Goal: Find specific fact: Find contact information

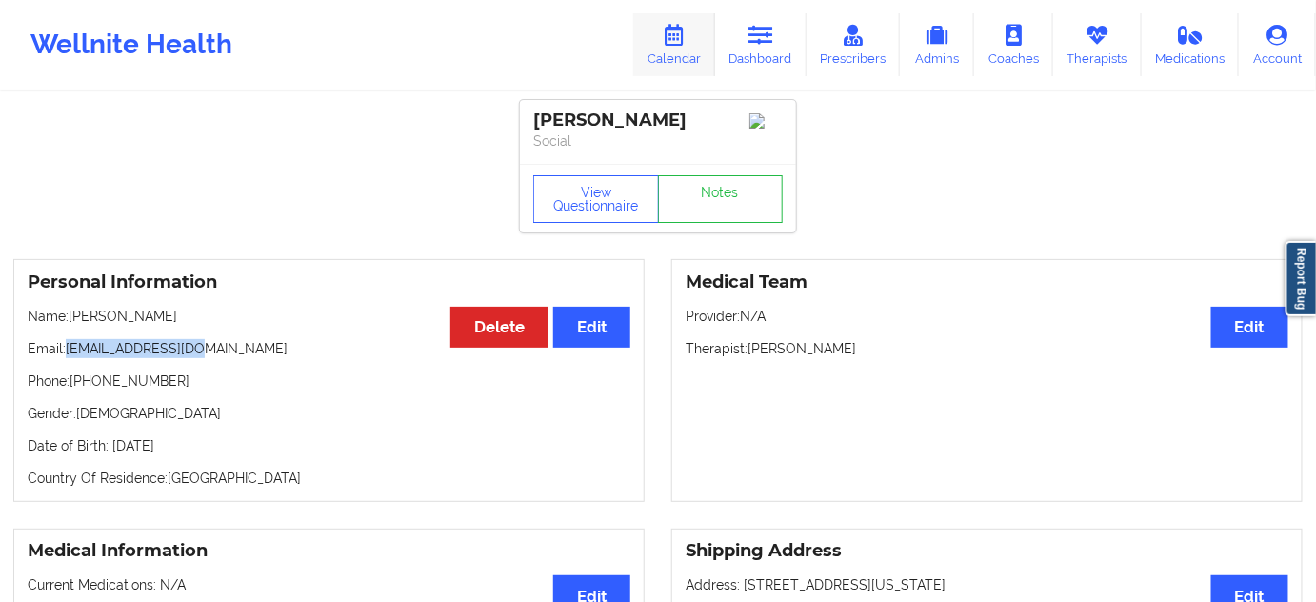
click at [700, 55] on link "Calendar" at bounding box center [674, 44] width 82 height 63
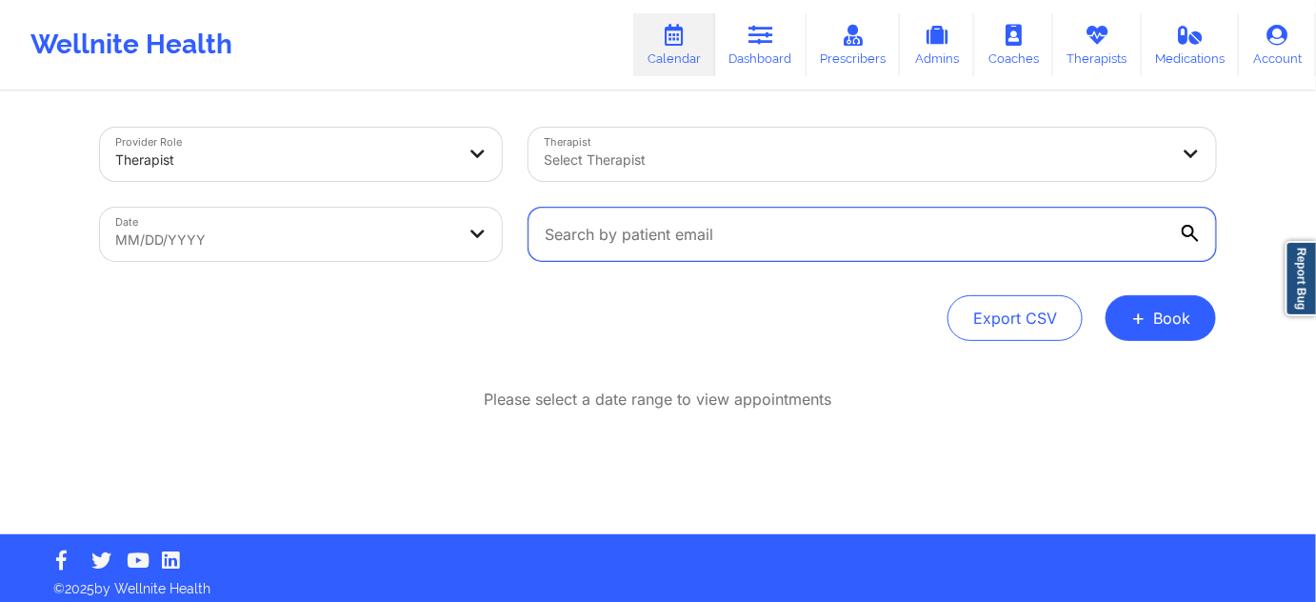
click at [683, 234] on input "text" at bounding box center [873, 234] width 688 height 53
paste input "[EMAIL_ADDRESS][DOMAIN_NAME]"
type input "[EMAIL_ADDRESS][DOMAIN_NAME]"
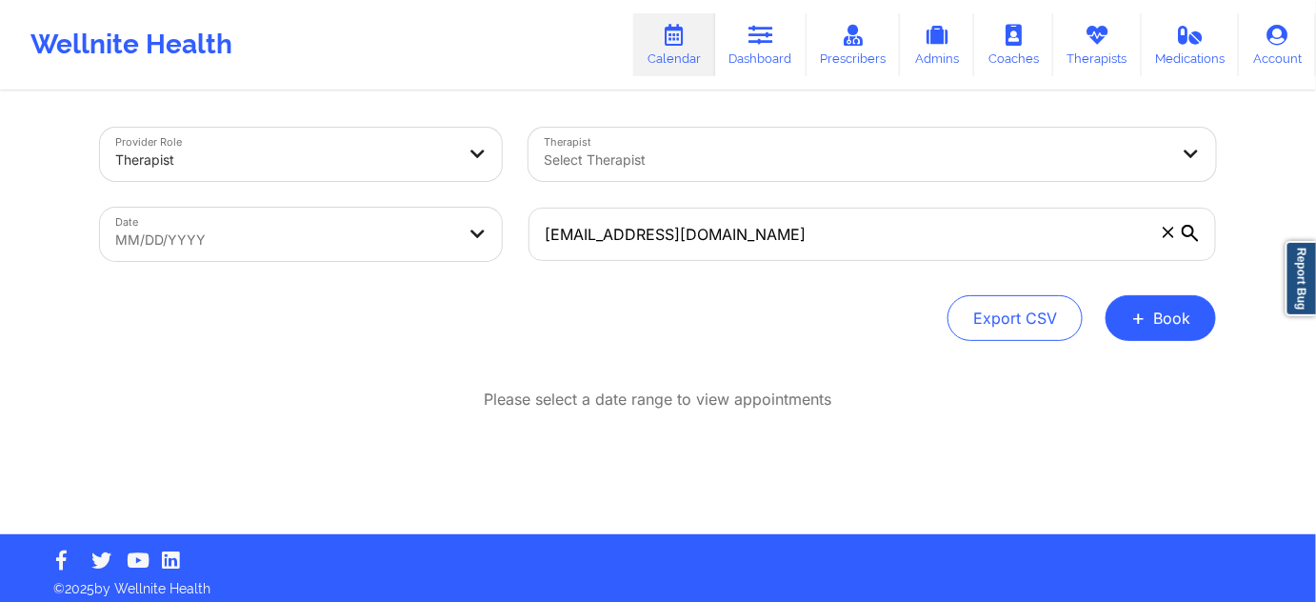
click at [444, 234] on body "Wellnite Health Calendar Dashboard Prescribers Admins Coaches Therapists Medica…" at bounding box center [658, 301] width 1316 height 602
select select "2025-8"
select select "2025-9"
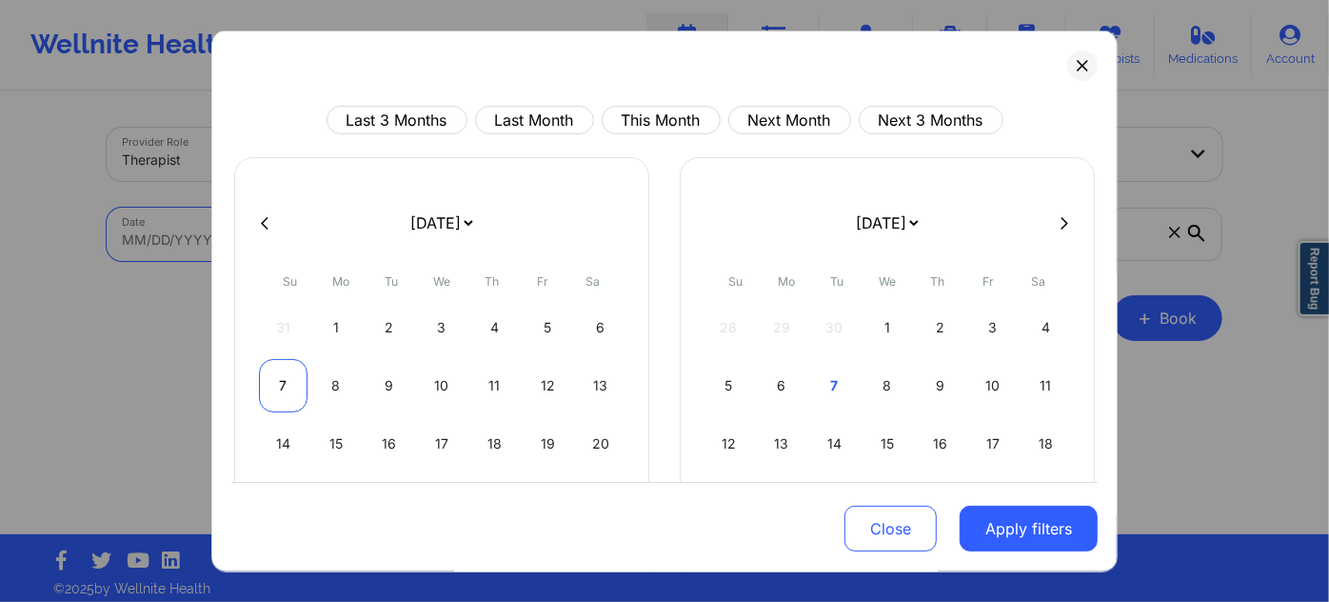
click at [284, 372] on div "7" at bounding box center [283, 385] width 49 height 53
select select "2025-8"
select select "2025-9"
click at [284, 372] on div "7" at bounding box center [283, 385] width 49 height 53
select select "2025-8"
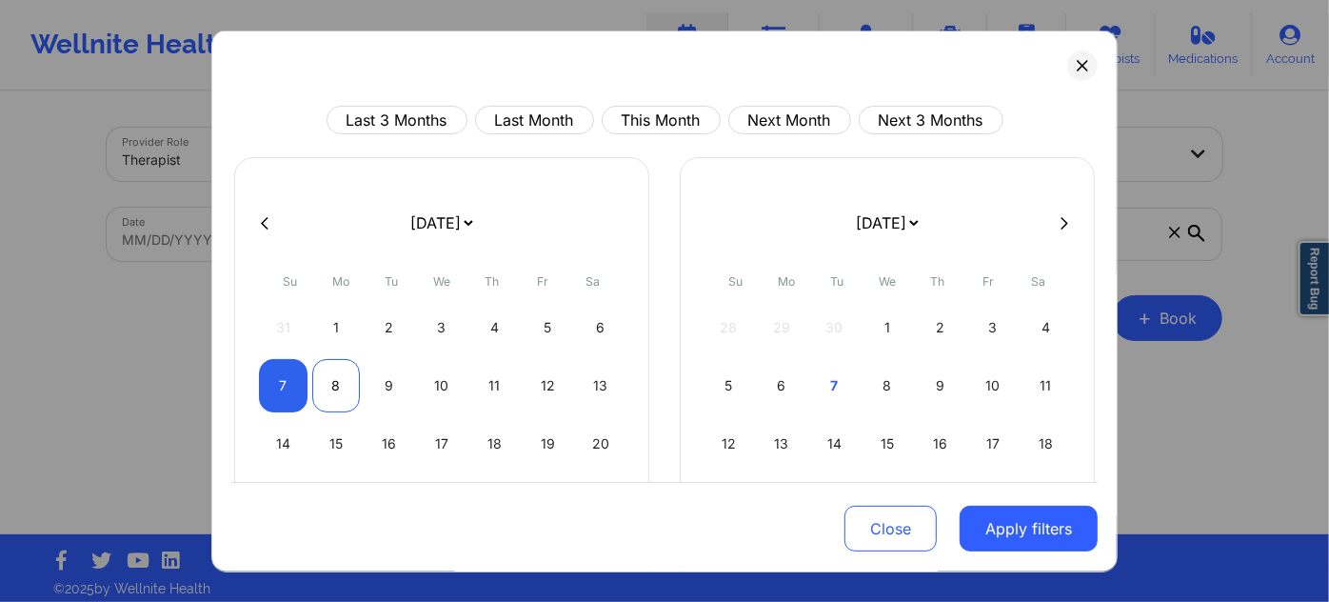
select select "2025-9"
click at [1033, 533] on button "Apply filters" at bounding box center [1029, 529] width 138 height 46
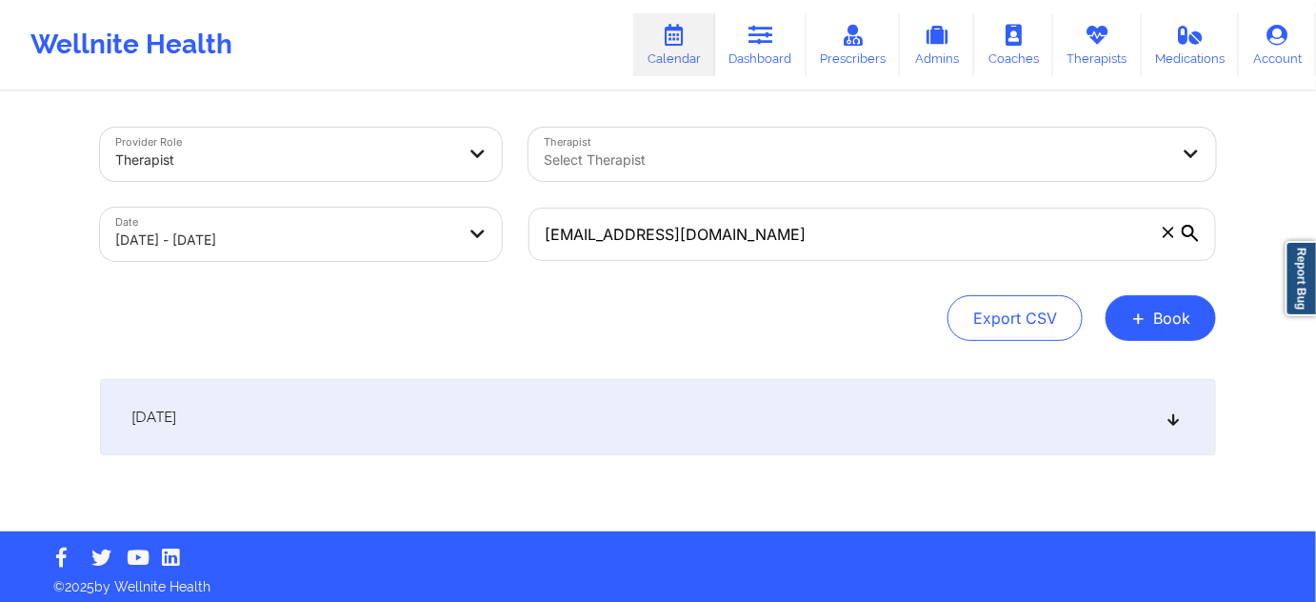
click at [543, 403] on div "[DATE]" at bounding box center [658, 417] width 1116 height 76
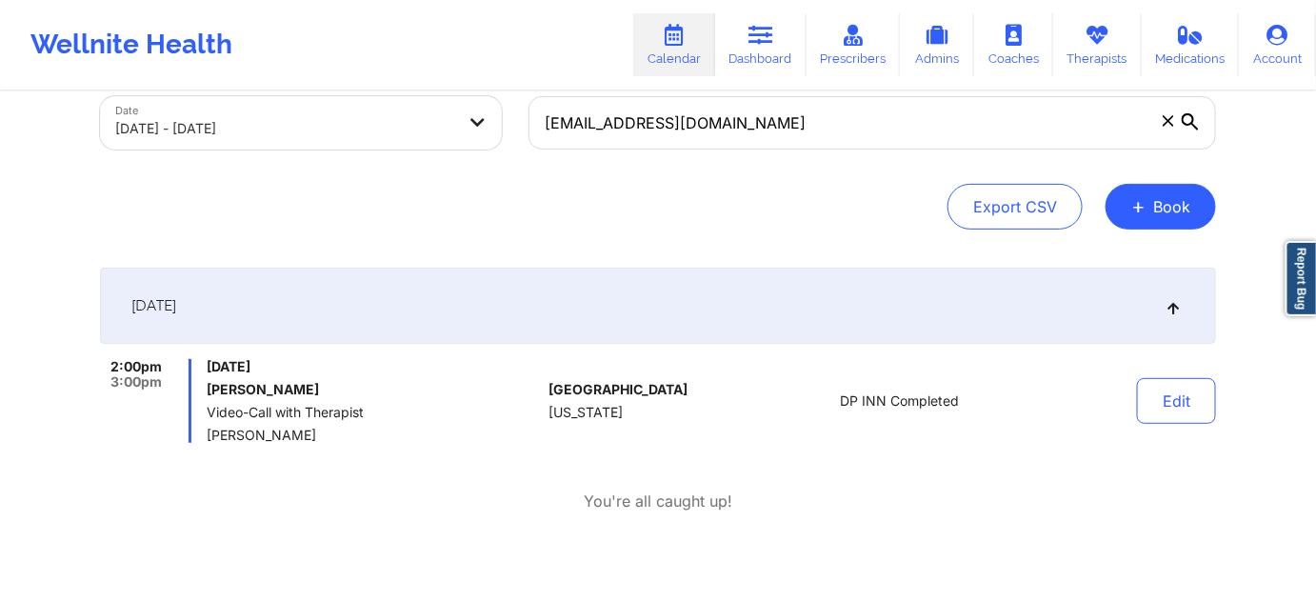
scroll to position [115, 0]
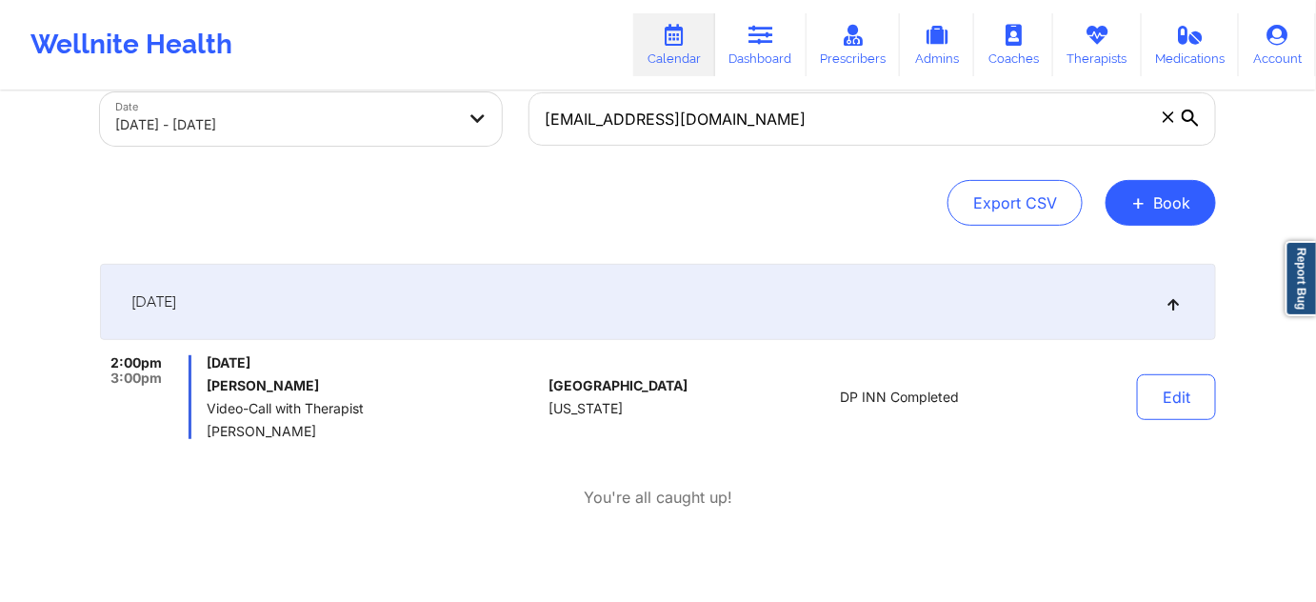
drag, startPoint x: 777, startPoint y: 46, endPoint x: 783, endPoint y: 85, distance: 39.5
click at [777, 47] on link "Dashboard" at bounding box center [760, 44] width 91 height 63
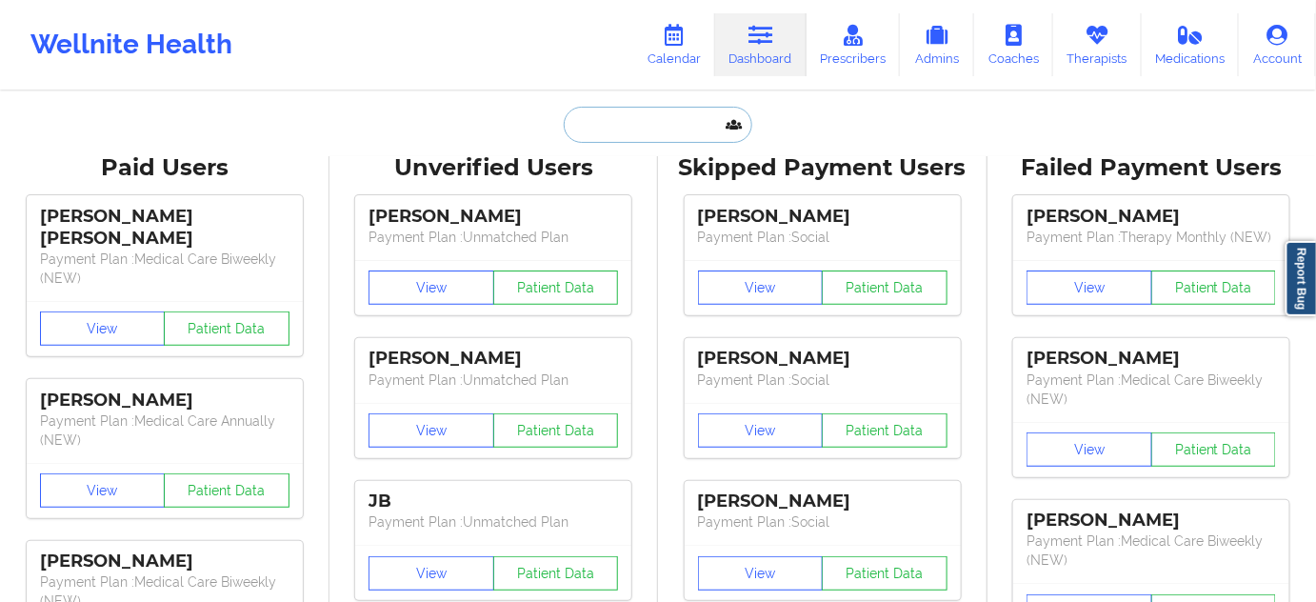
click at [666, 110] on input "text" at bounding box center [658, 125] width 189 height 36
paste input "[PERSON_NAME] [PERSON_NAME]"
type input "[PERSON_NAME] [PERSON_NAME]"
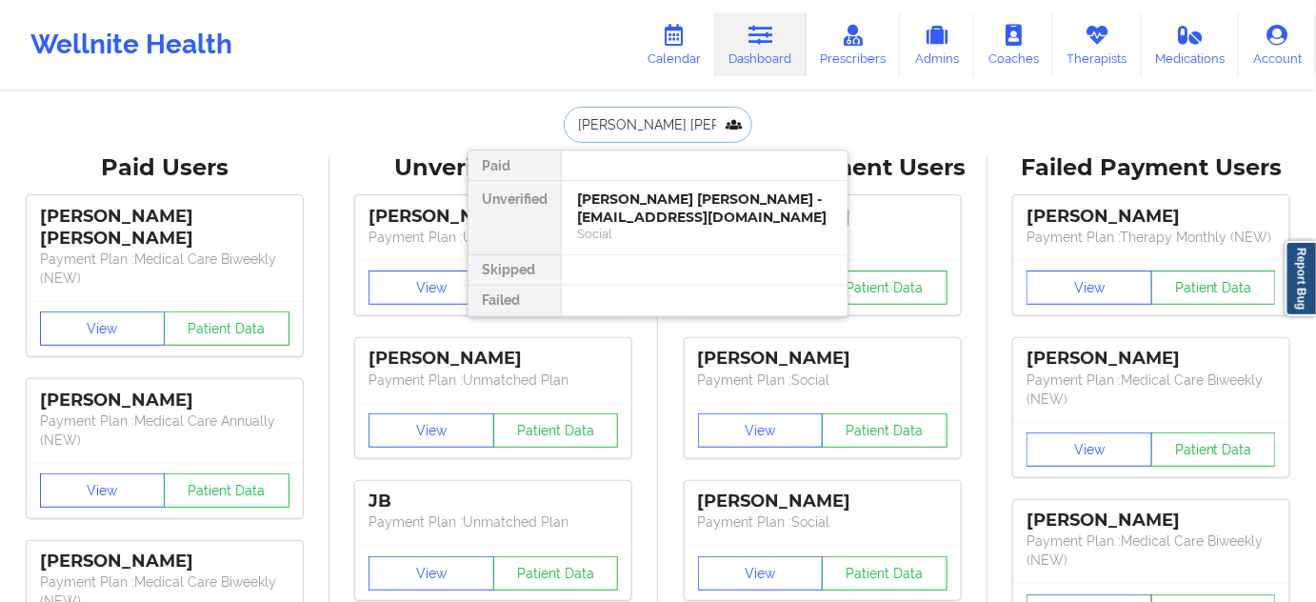
click at [652, 205] on div "[PERSON_NAME] [PERSON_NAME] - [EMAIL_ADDRESS][DOMAIN_NAME]" at bounding box center [704, 207] width 255 height 35
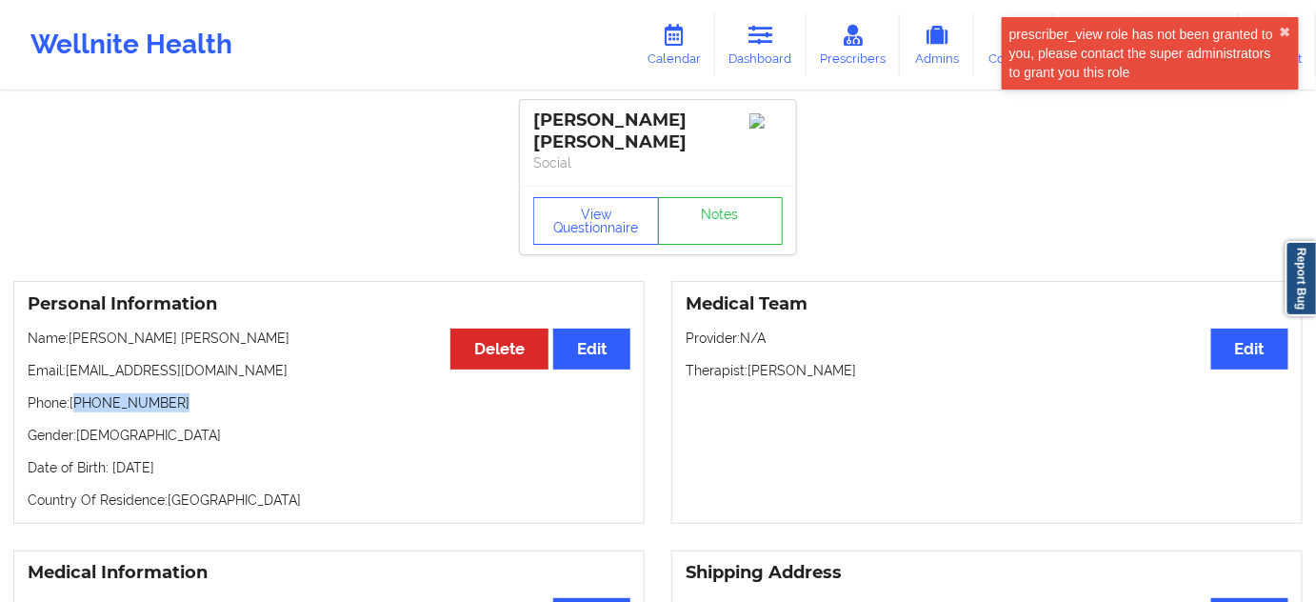
drag, startPoint x: 80, startPoint y: 406, endPoint x: 190, endPoint y: 390, distance: 111.5
click at [190, 390] on div "Personal Information Edit Delete Name: [PERSON_NAME] [PERSON_NAME] Email: [EMAI…" at bounding box center [328, 402] width 631 height 243
copy p "[PHONE_NUMBER]"
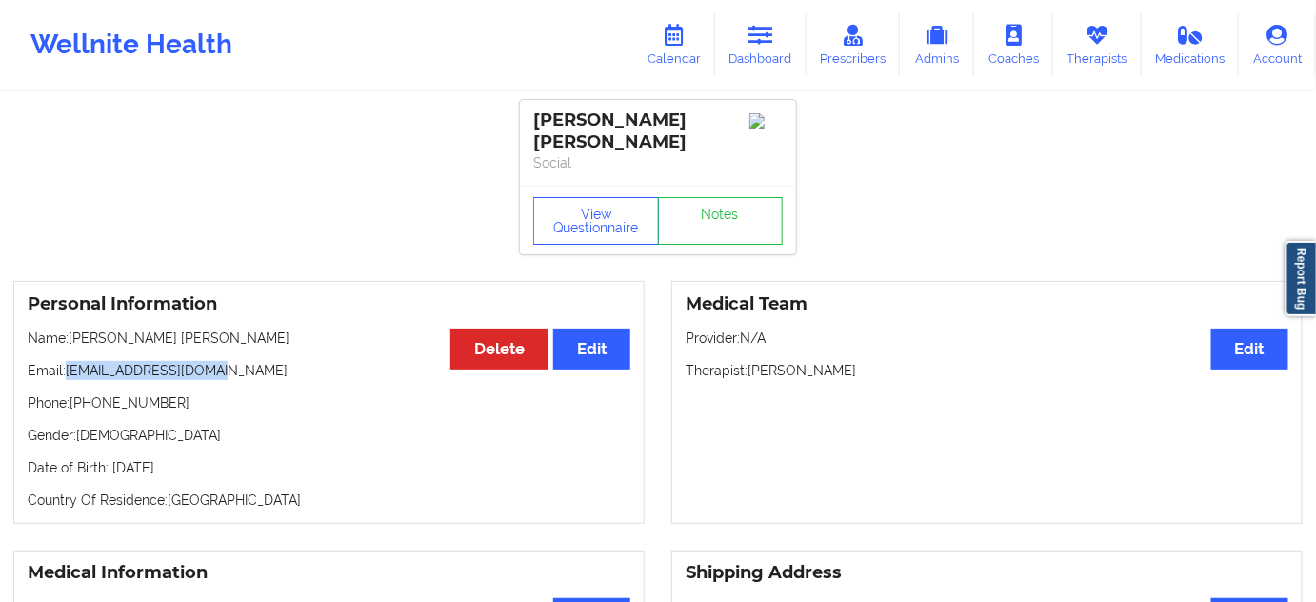
drag, startPoint x: 67, startPoint y: 373, endPoint x: 284, endPoint y: 370, distance: 217.1
click at [284, 370] on p "Email: [EMAIL_ADDRESS][DOMAIN_NAME]" at bounding box center [329, 370] width 603 height 19
copy p "[EMAIL_ADDRESS][DOMAIN_NAME]"
click at [789, 37] on link "Dashboard" at bounding box center [760, 44] width 91 height 63
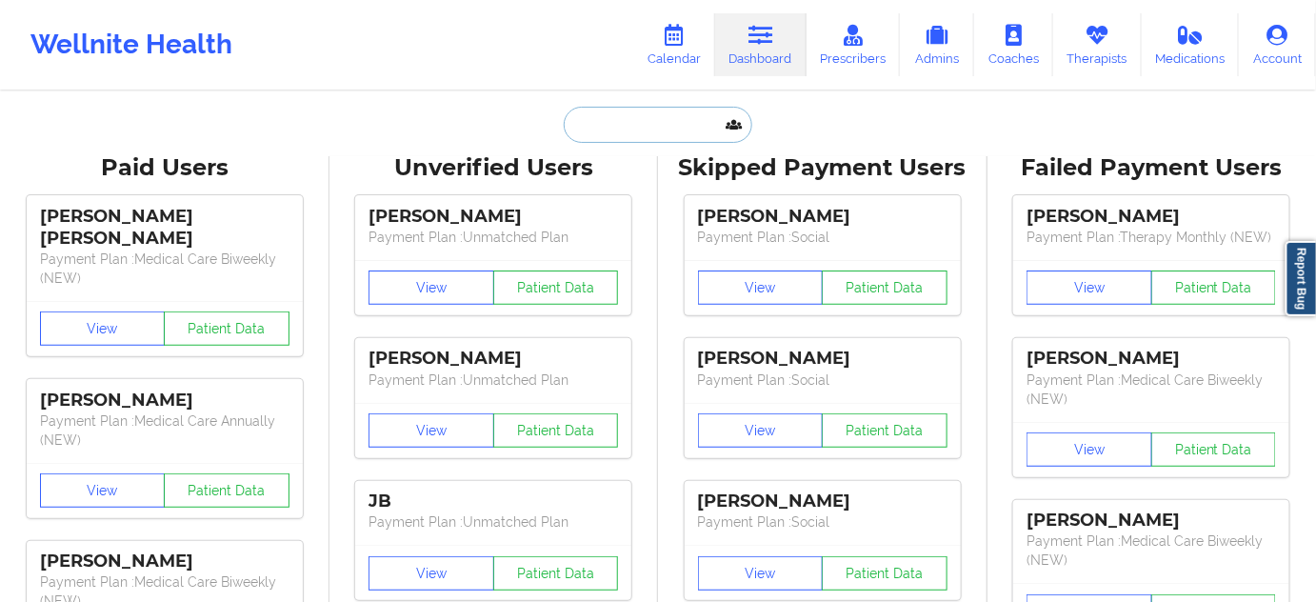
click at [655, 129] on input "text" at bounding box center [658, 125] width 189 height 36
paste input "[PERSON_NAME]"
type input "[PERSON_NAME]"
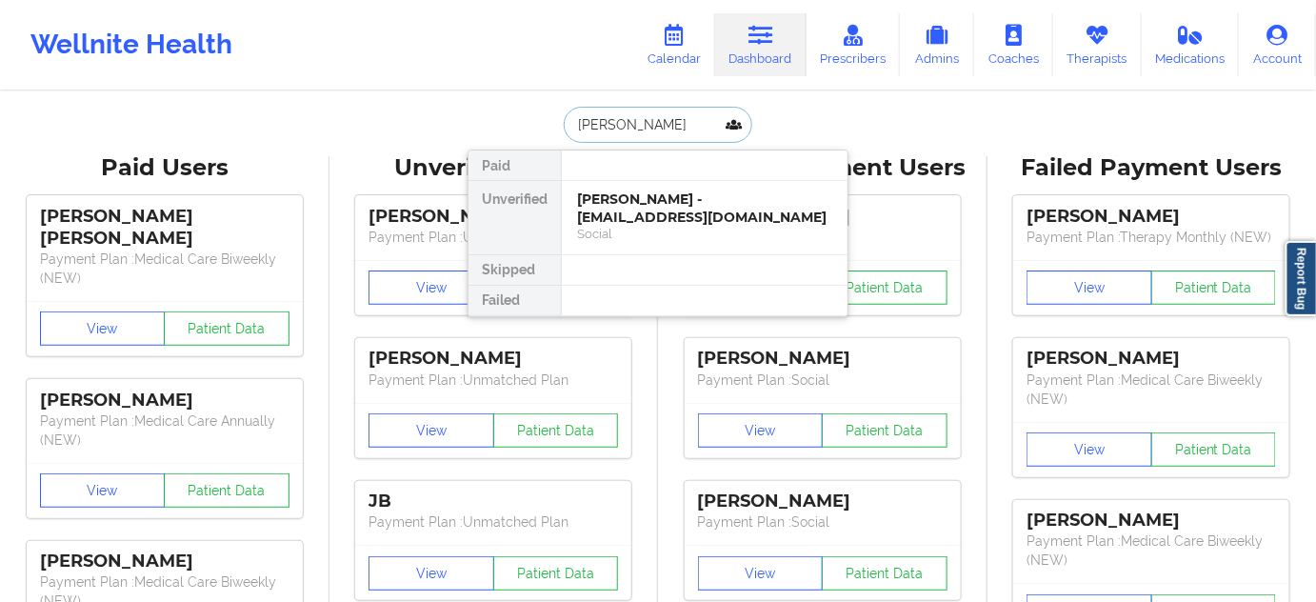
click at [613, 202] on div "[PERSON_NAME] - [EMAIL_ADDRESS][DOMAIN_NAME]" at bounding box center [704, 207] width 255 height 35
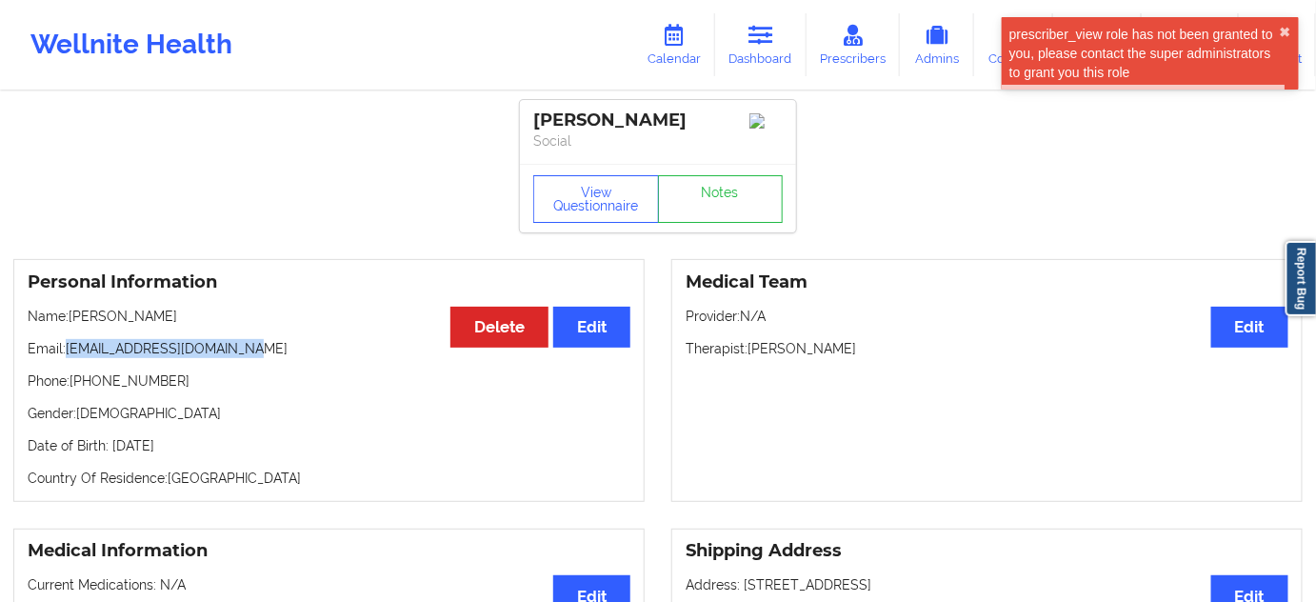
drag, startPoint x: 70, startPoint y: 353, endPoint x: 503, endPoint y: 258, distance: 443.7
click at [319, 352] on p "Email: [EMAIL_ADDRESS][DOMAIN_NAME]" at bounding box center [329, 348] width 603 height 19
copy p "[EMAIL_ADDRESS][DOMAIN_NAME]"
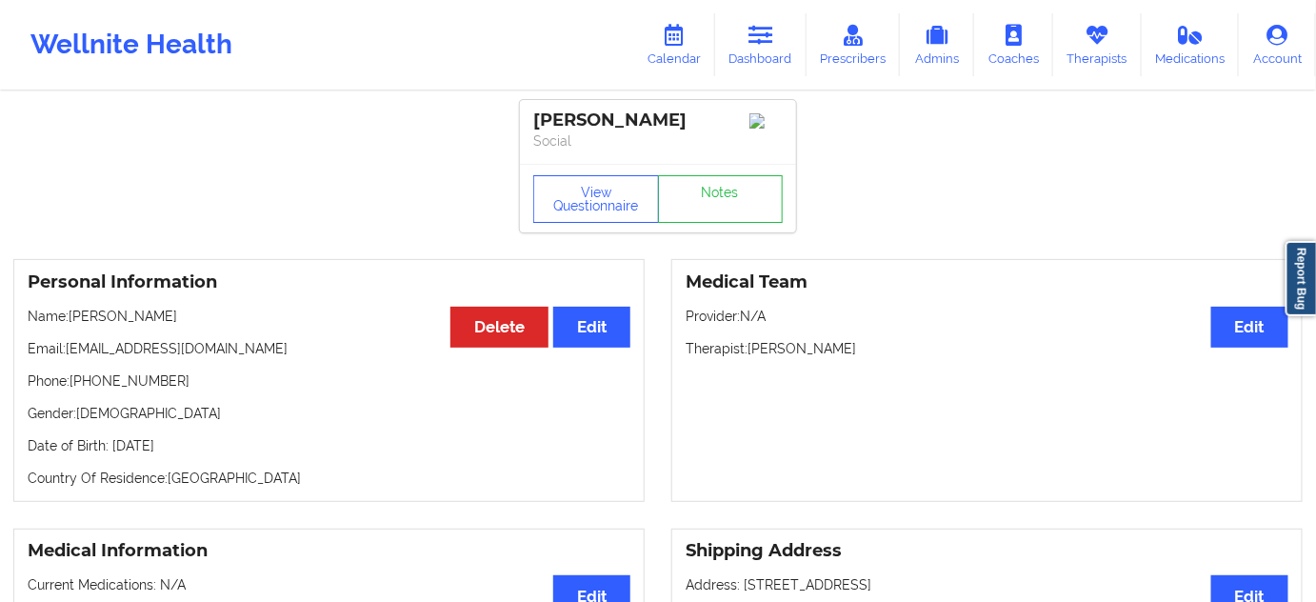
click at [551, 124] on div "[PERSON_NAME]" at bounding box center [658, 121] width 250 height 22
copy div "[PERSON_NAME]"
click at [630, 110] on div "[PERSON_NAME]" at bounding box center [658, 121] width 250 height 22
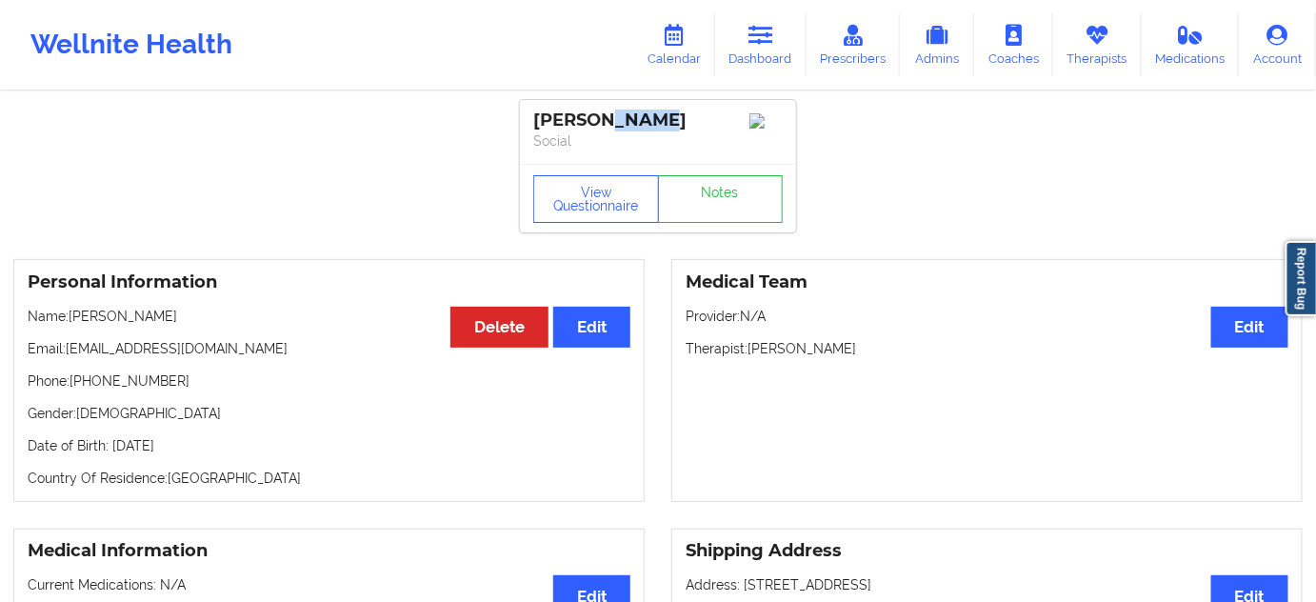
click at [630, 110] on div "[PERSON_NAME]" at bounding box center [658, 121] width 250 height 22
copy div "[PERSON_NAME]"
drag, startPoint x: 67, startPoint y: 350, endPoint x: 619, endPoint y: 392, distance: 554.0
click at [300, 345] on p "Email: [EMAIL_ADDRESS][DOMAIN_NAME]" at bounding box center [329, 348] width 603 height 19
copy p "[EMAIL_ADDRESS][DOMAIN_NAME]"
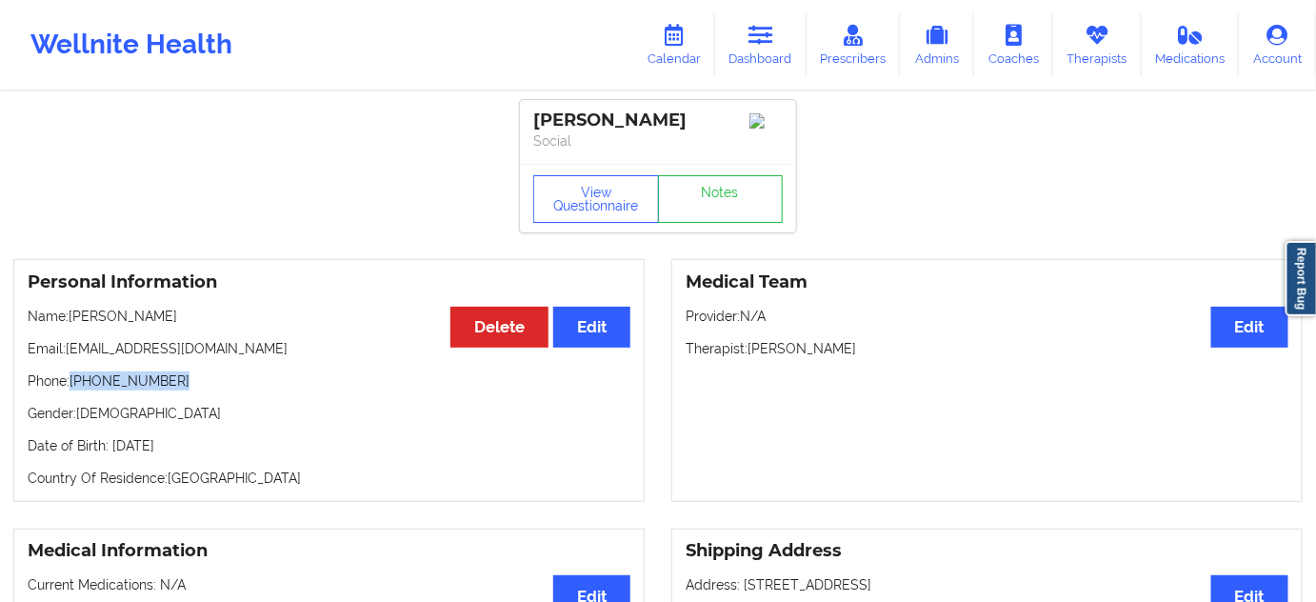
drag, startPoint x: 70, startPoint y: 386, endPoint x: 256, endPoint y: 356, distance: 188.0
click at [217, 390] on p "Phone: [PHONE_NUMBER]" at bounding box center [329, 380] width 603 height 19
copy p "[PHONE_NUMBER]"
click at [763, 50] on link "Dashboard" at bounding box center [760, 44] width 91 height 63
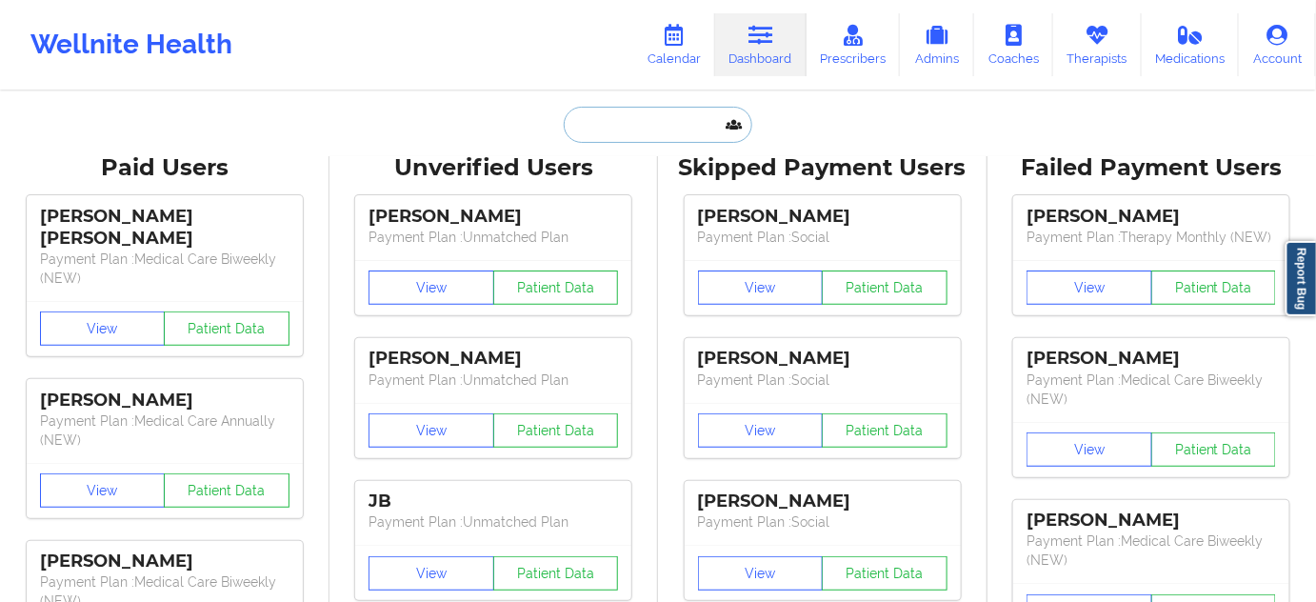
click at [670, 124] on input "text" at bounding box center [658, 125] width 189 height 36
paste input "[PERSON_NAME]"
type input "[PERSON_NAME]"
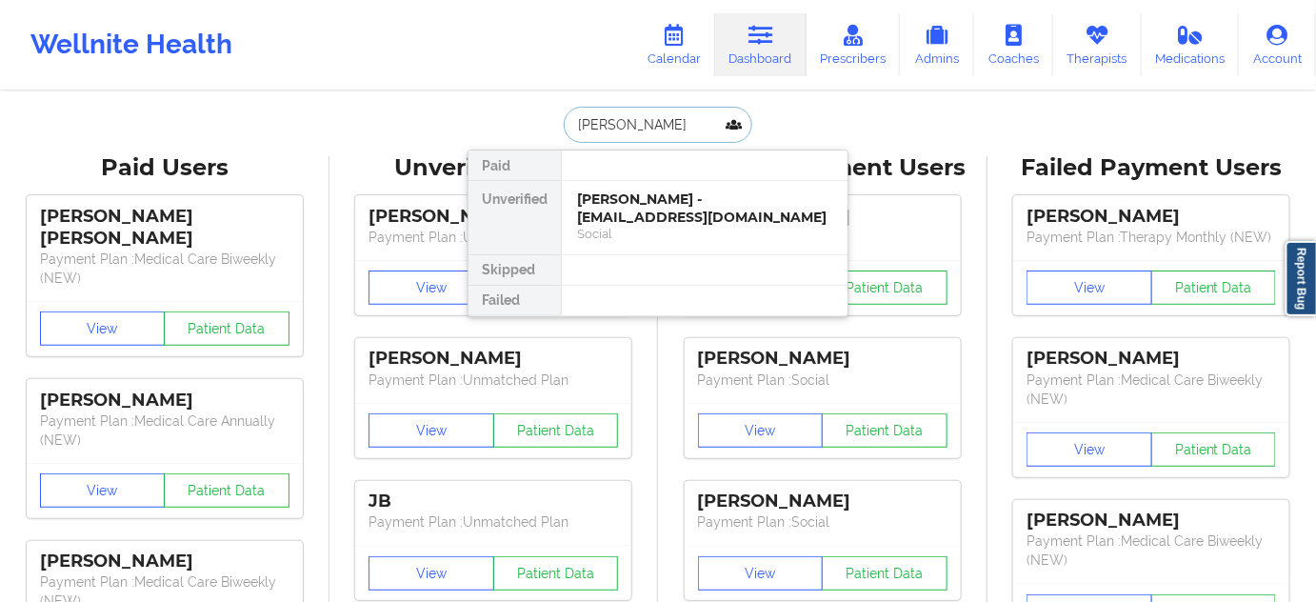
click at [649, 207] on div "[PERSON_NAME] - [EMAIL_ADDRESS][DOMAIN_NAME]" at bounding box center [704, 207] width 255 height 35
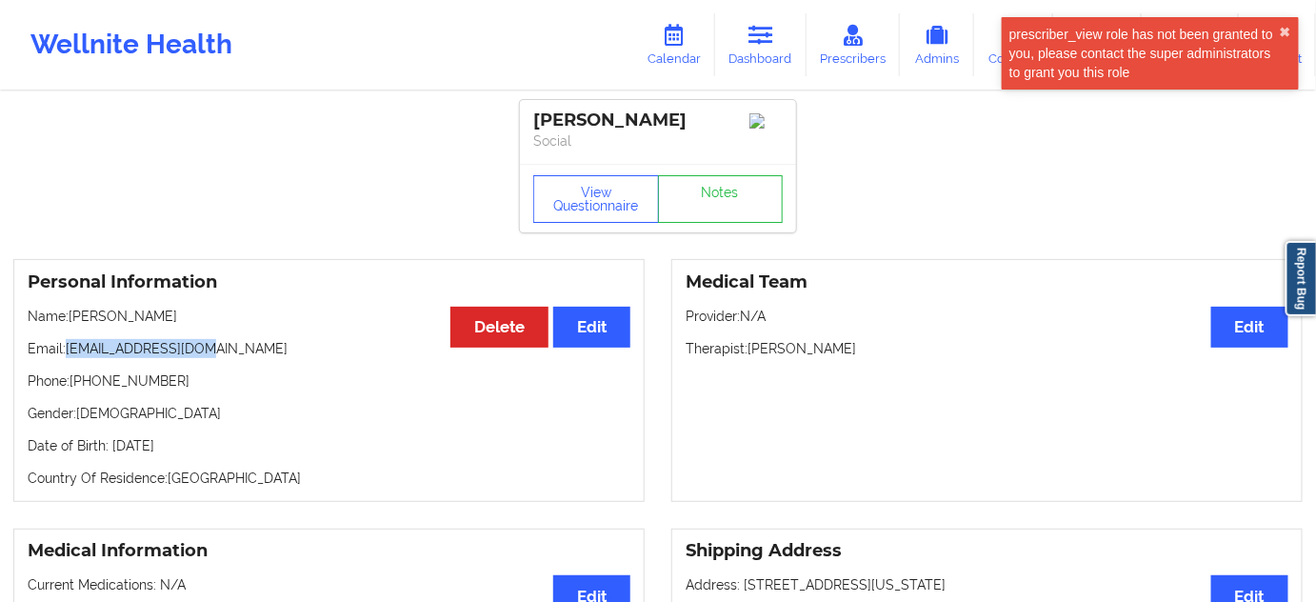
drag, startPoint x: 66, startPoint y: 354, endPoint x: 267, endPoint y: 347, distance: 201.1
click at [267, 347] on p "Email: [EMAIL_ADDRESS][DOMAIN_NAME]" at bounding box center [329, 348] width 603 height 19
copy p "[EMAIL_ADDRESS][DOMAIN_NAME]"
click at [680, 40] on icon at bounding box center [674, 35] width 25 height 21
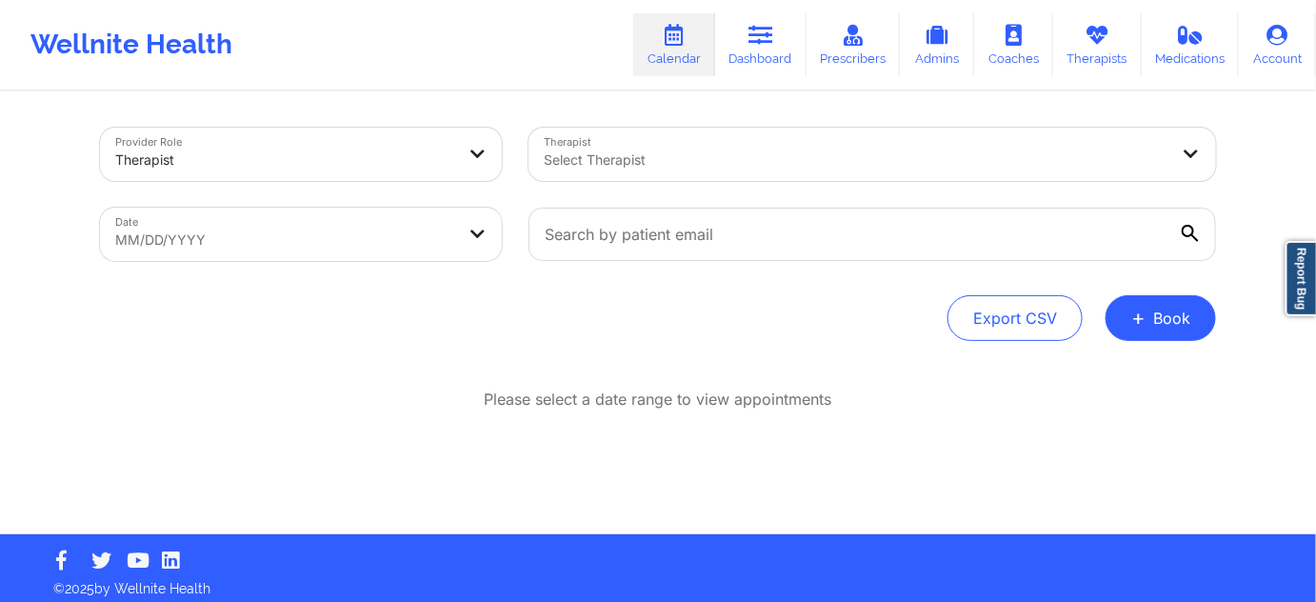
click at [381, 242] on body "prescriber_view role has not been granted to you, please contact the super admi…" at bounding box center [658, 301] width 1316 height 602
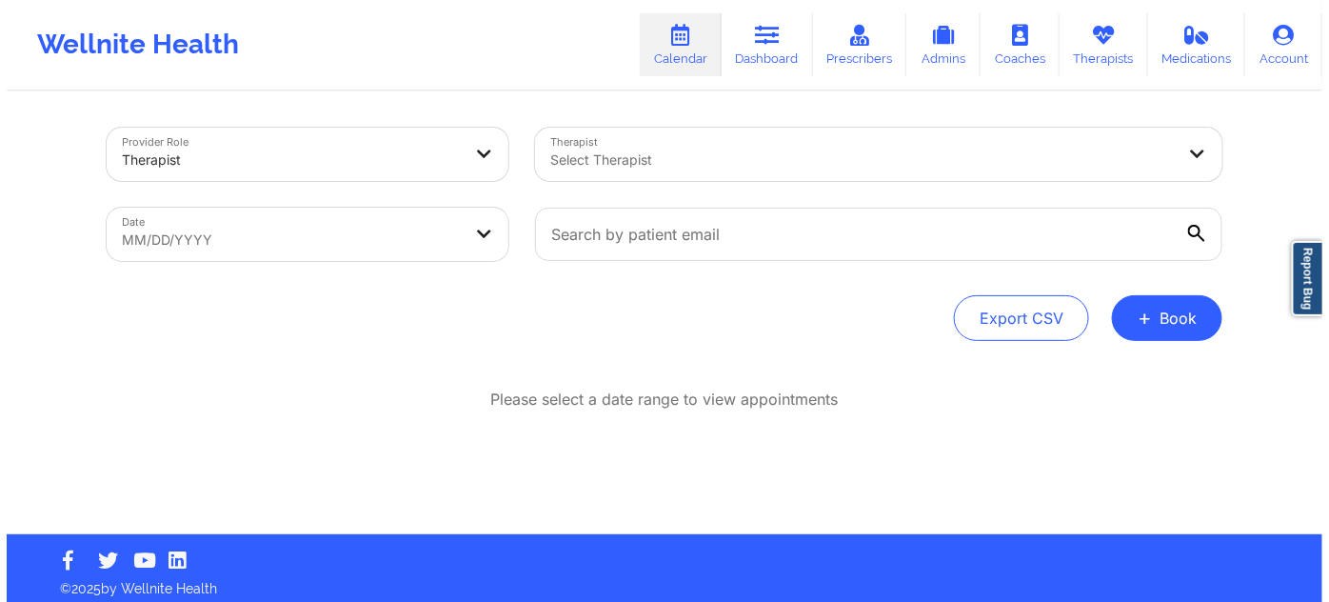
select select "2025-8"
select select "2025-9"
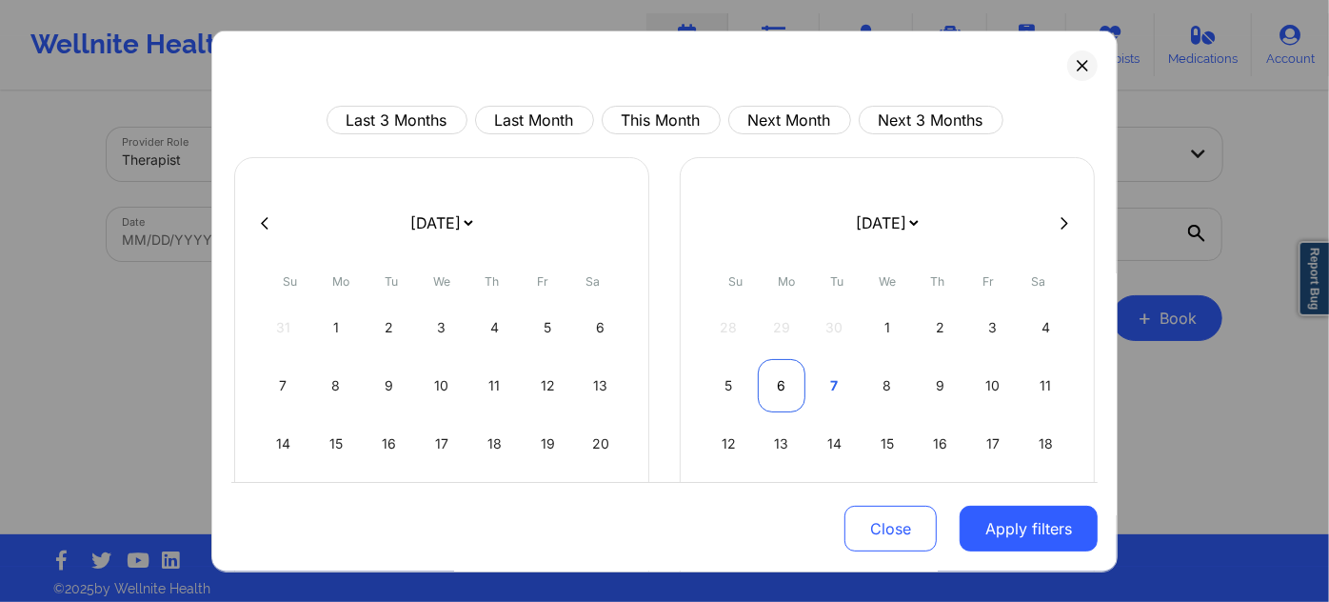
click at [796, 375] on div "6" at bounding box center [782, 385] width 49 height 53
select select "2025-9"
select select "2025-10"
select select "2025-9"
select select "2025-10"
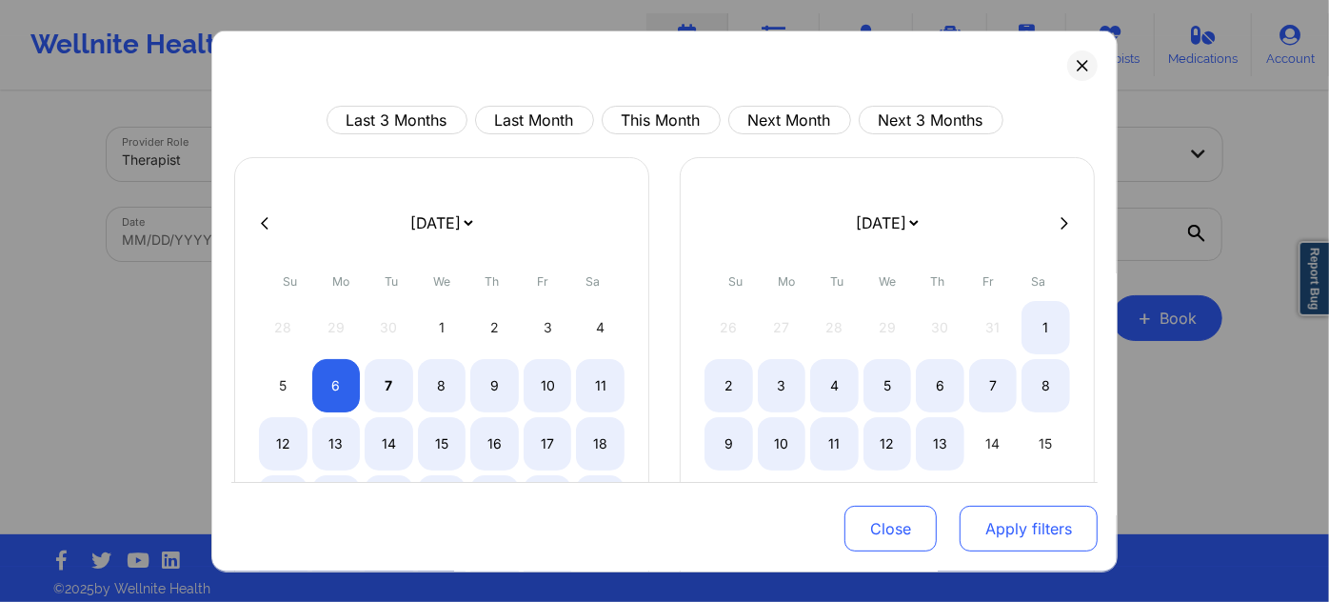
select select "2025-9"
select select "2025-10"
click at [993, 522] on button "Apply filters" at bounding box center [1029, 529] width 138 height 46
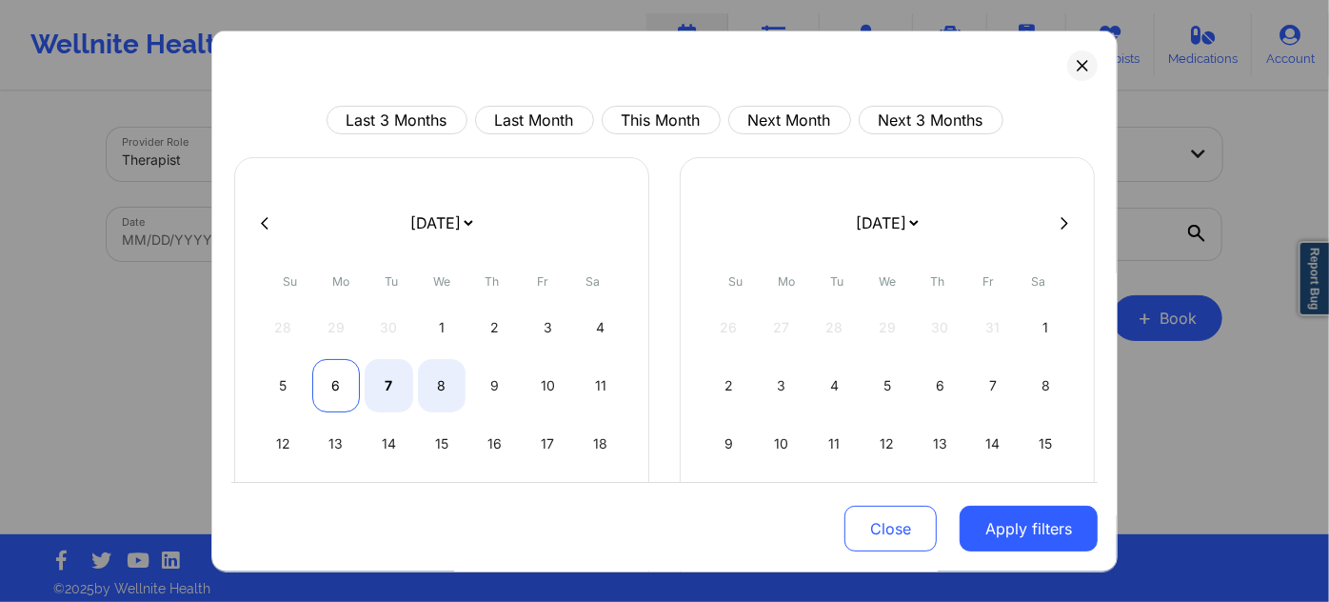
select select "2025-9"
select select "2025-10"
click at [330, 380] on div "6" at bounding box center [336, 385] width 49 height 53
select select "2025-9"
select select "2025-10"
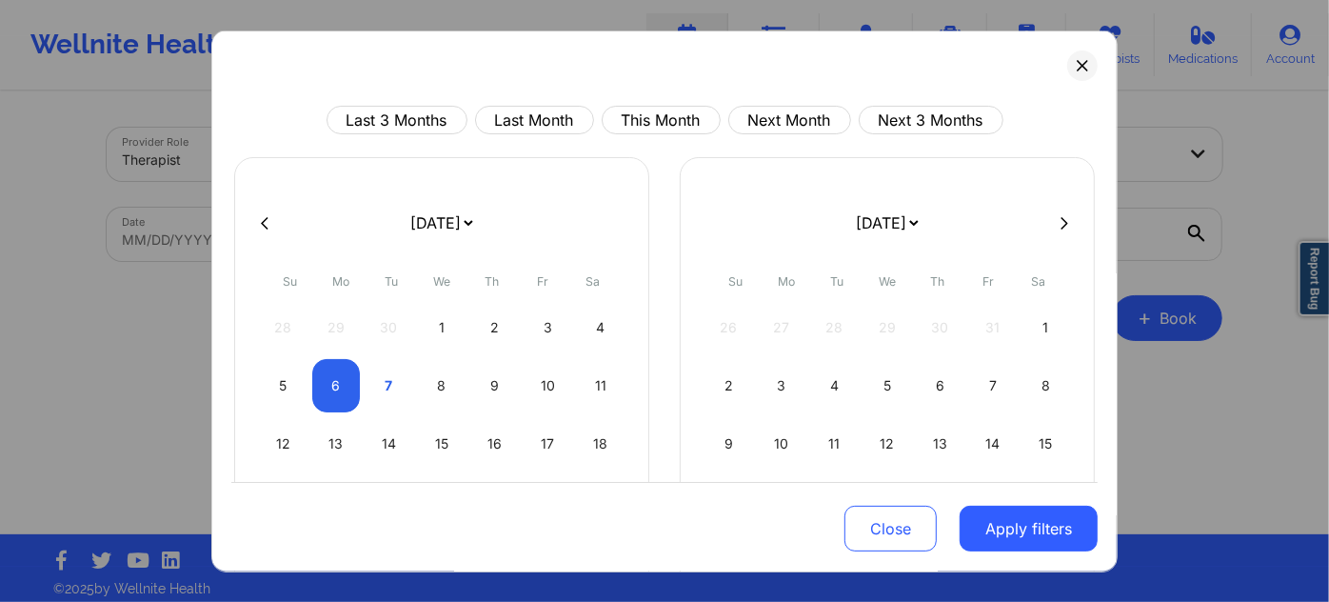
click at [1002, 511] on button "Apply filters" at bounding box center [1029, 529] width 138 height 46
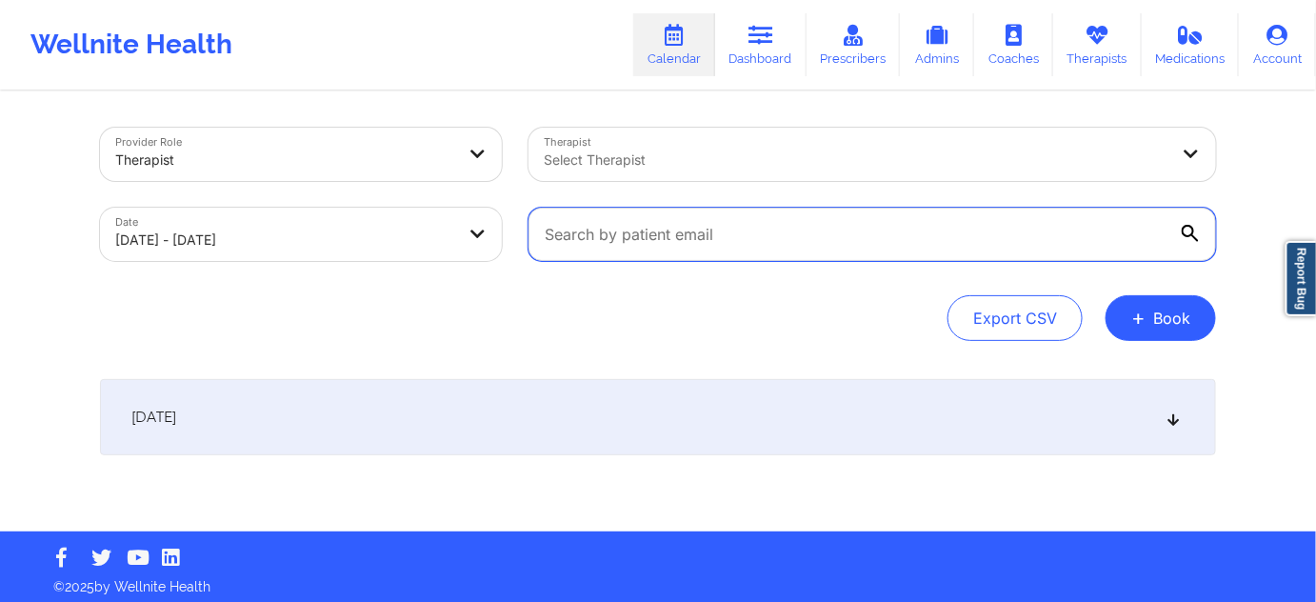
click at [782, 238] on input "text" at bounding box center [873, 234] width 688 height 53
paste input "[EMAIL_ADDRESS][DOMAIN_NAME]"
type input "[EMAIL_ADDRESS][DOMAIN_NAME]"
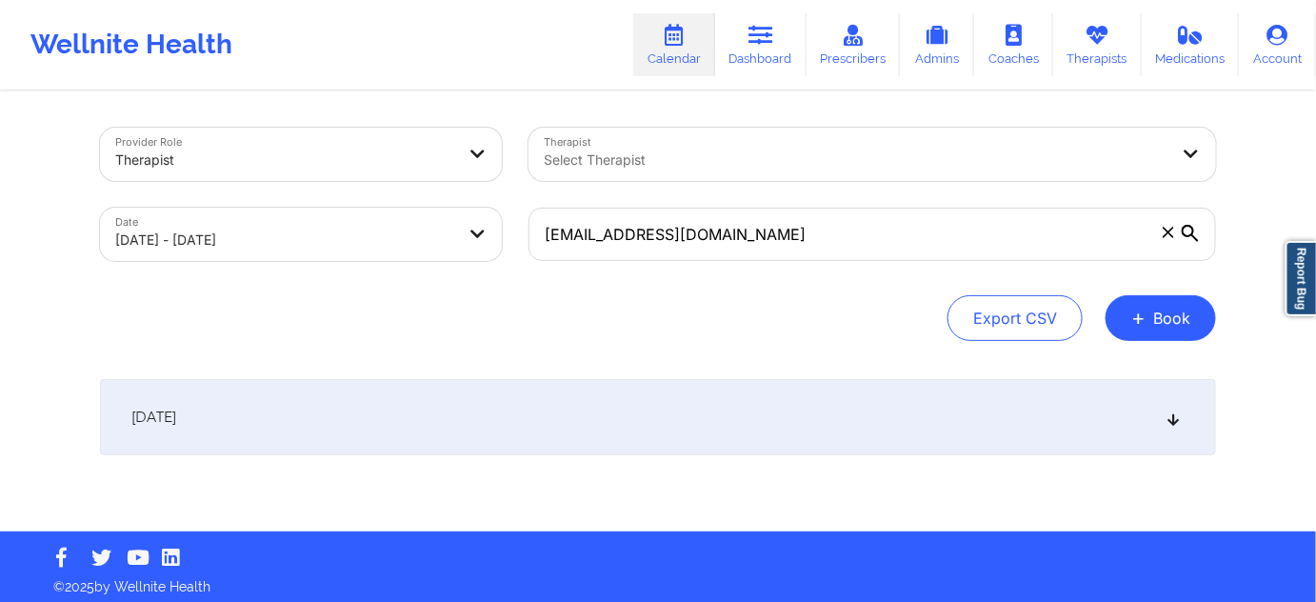
click at [617, 420] on div "[DATE]" at bounding box center [658, 417] width 1116 height 76
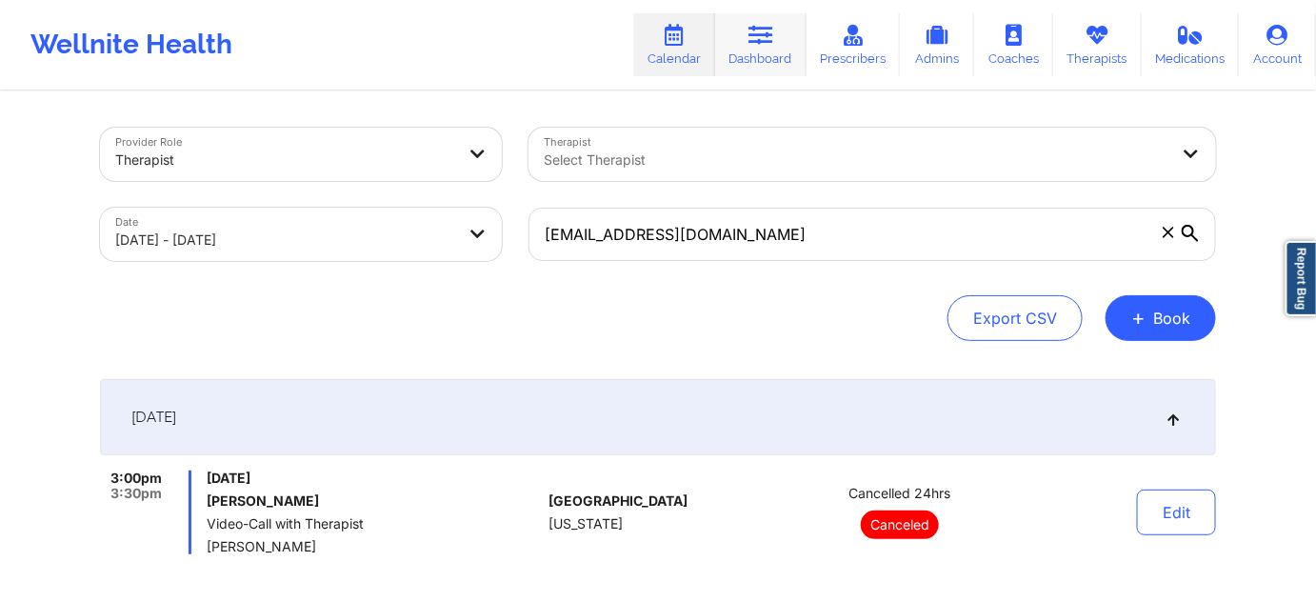
click at [757, 52] on link "Dashboard" at bounding box center [760, 44] width 91 height 63
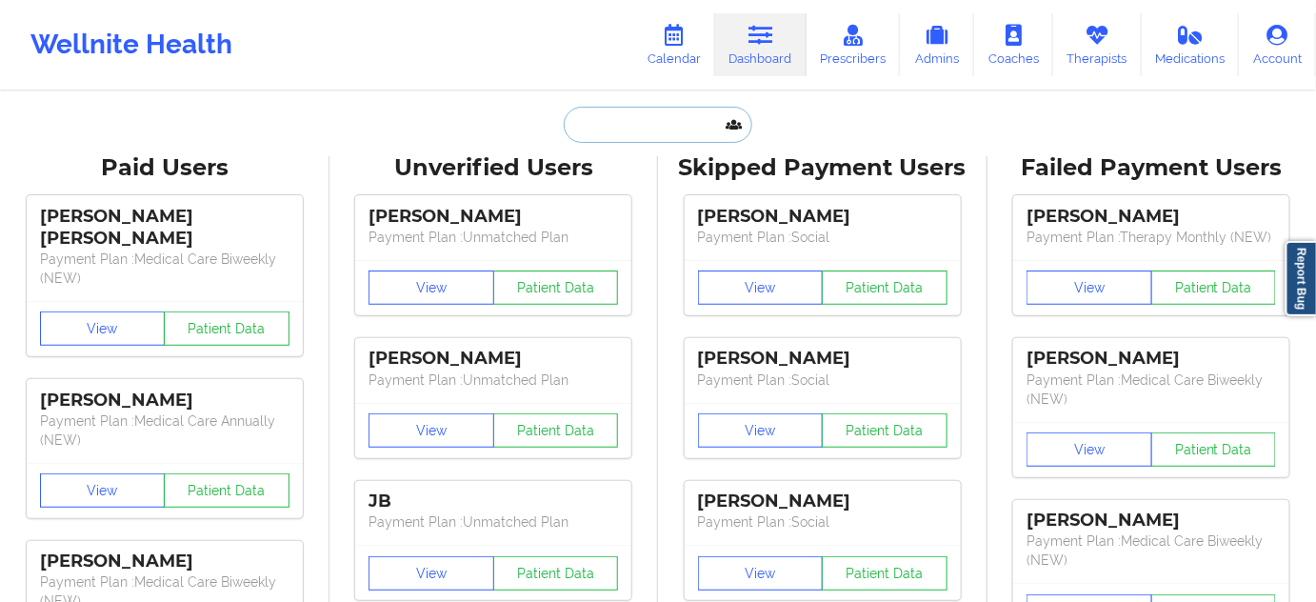
click at [652, 140] on input "text" at bounding box center [658, 125] width 189 height 36
paste input "[EMAIL_ADDRESS][DOMAIN_NAME]"
type input "[EMAIL_ADDRESS][DOMAIN_NAME]"
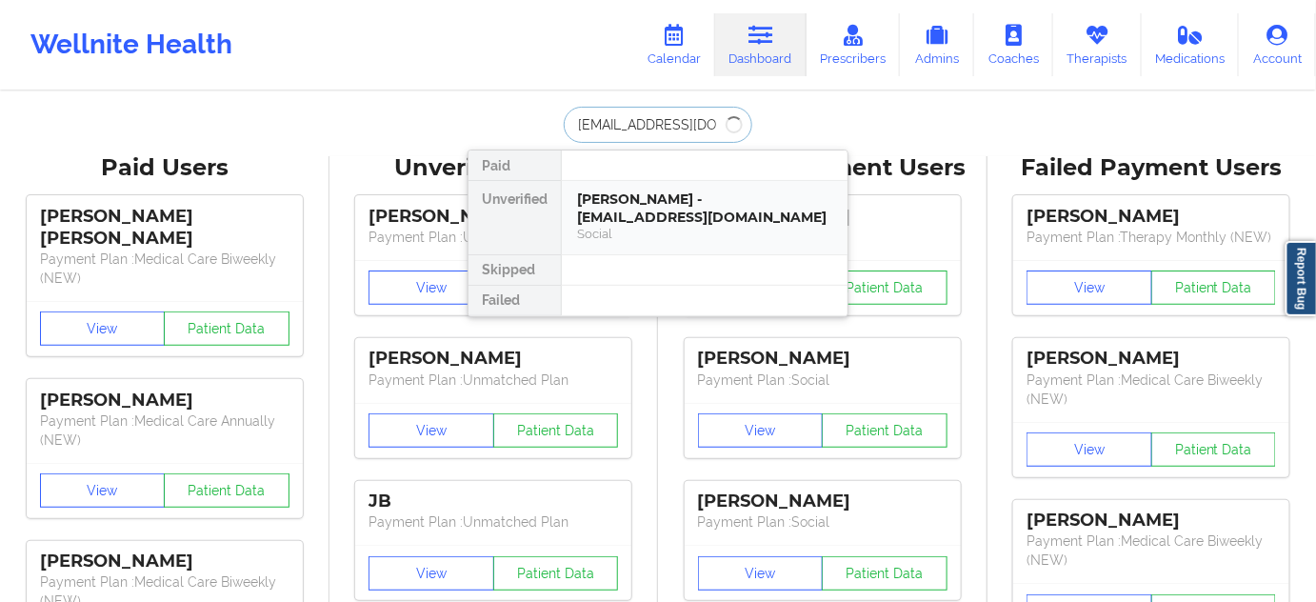
click at [668, 207] on div "[PERSON_NAME] - [EMAIL_ADDRESS][DOMAIN_NAME]" at bounding box center [704, 207] width 255 height 35
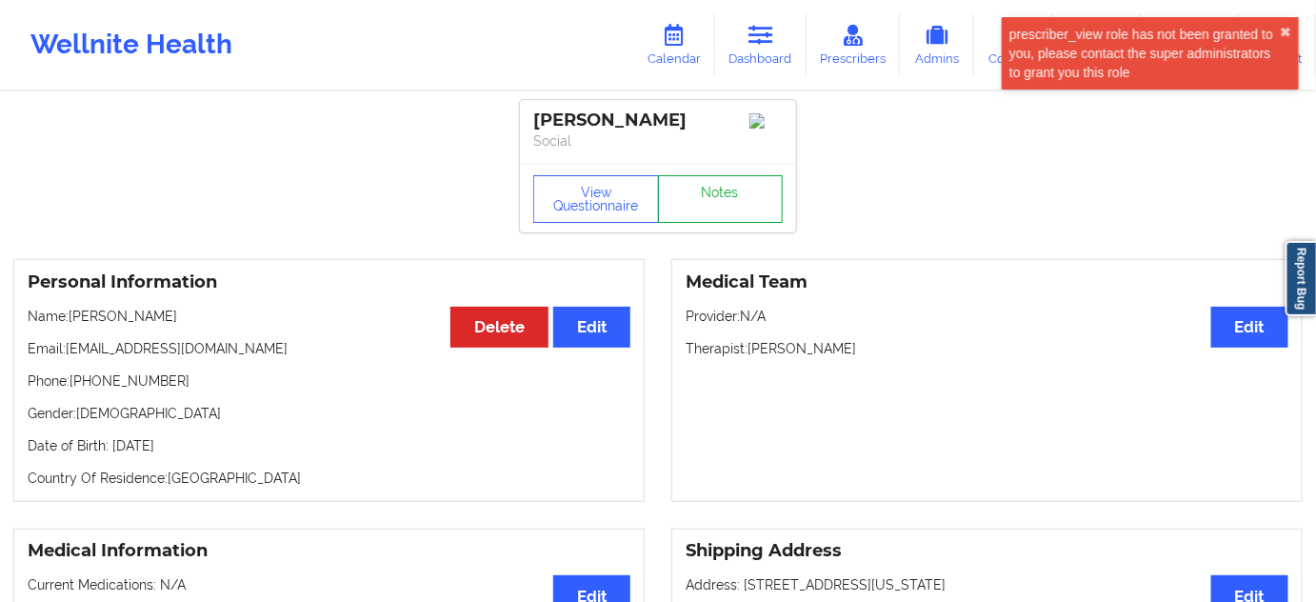
click at [709, 217] on link "Notes" at bounding box center [721, 199] width 126 height 48
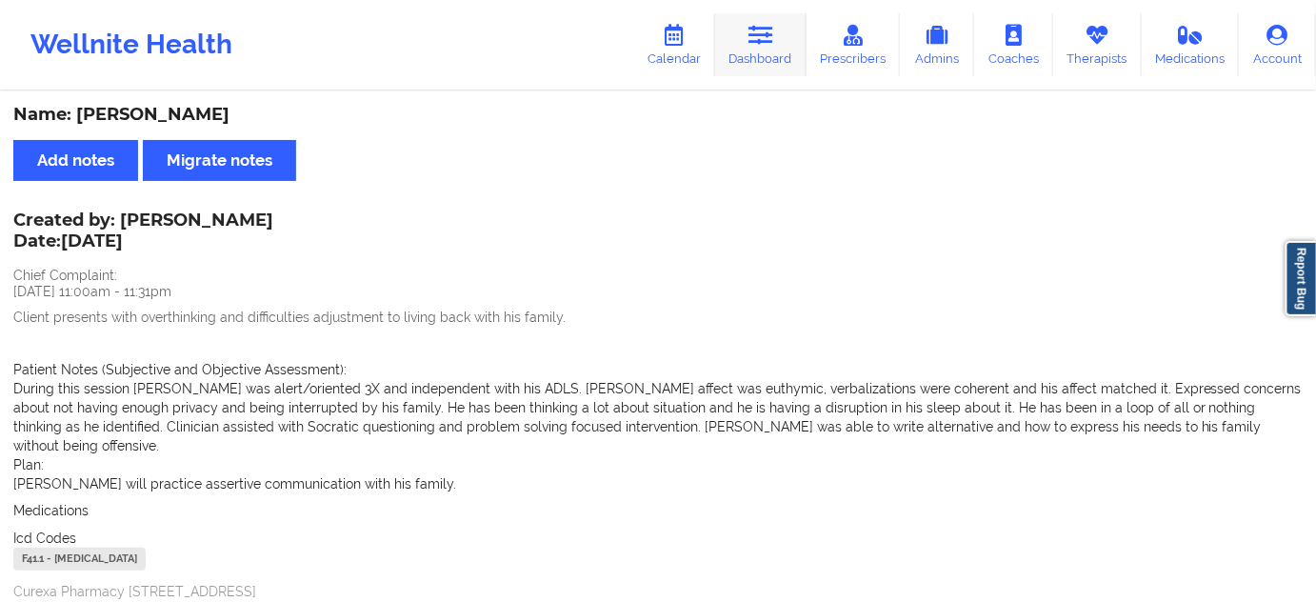
click at [756, 56] on link "Dashboard" at bounding box center [760, 44] width 91 height 63
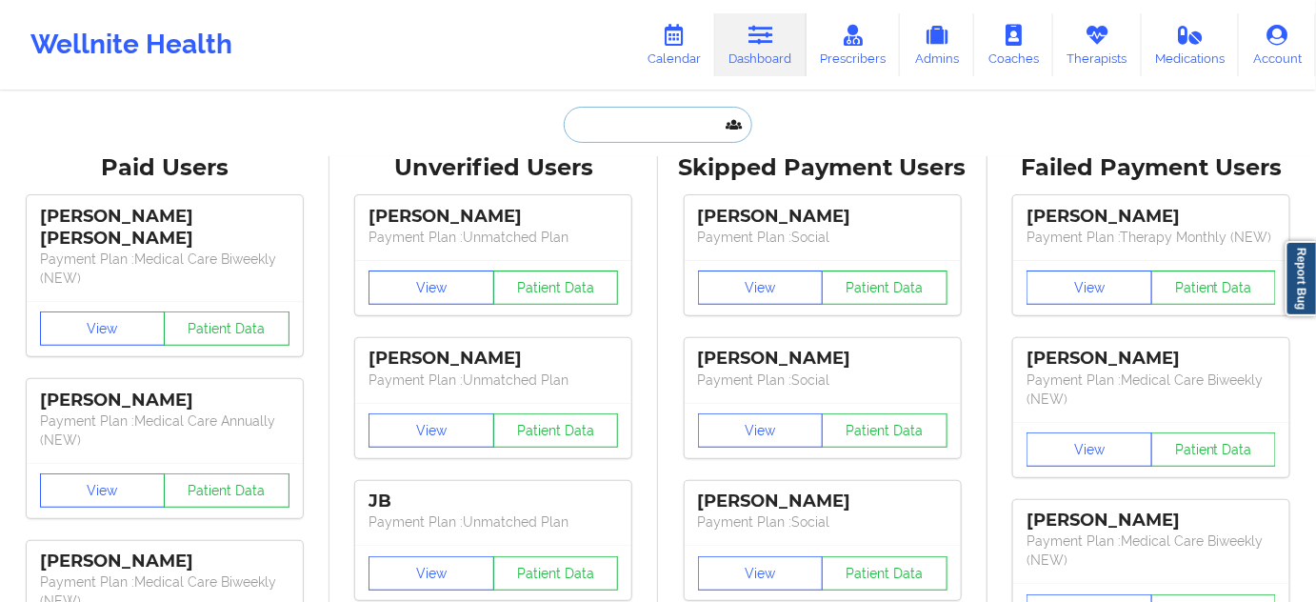
click at [634, 128] on input "text" at bounding box center [658, 125] width 189 height 36
type input "s"
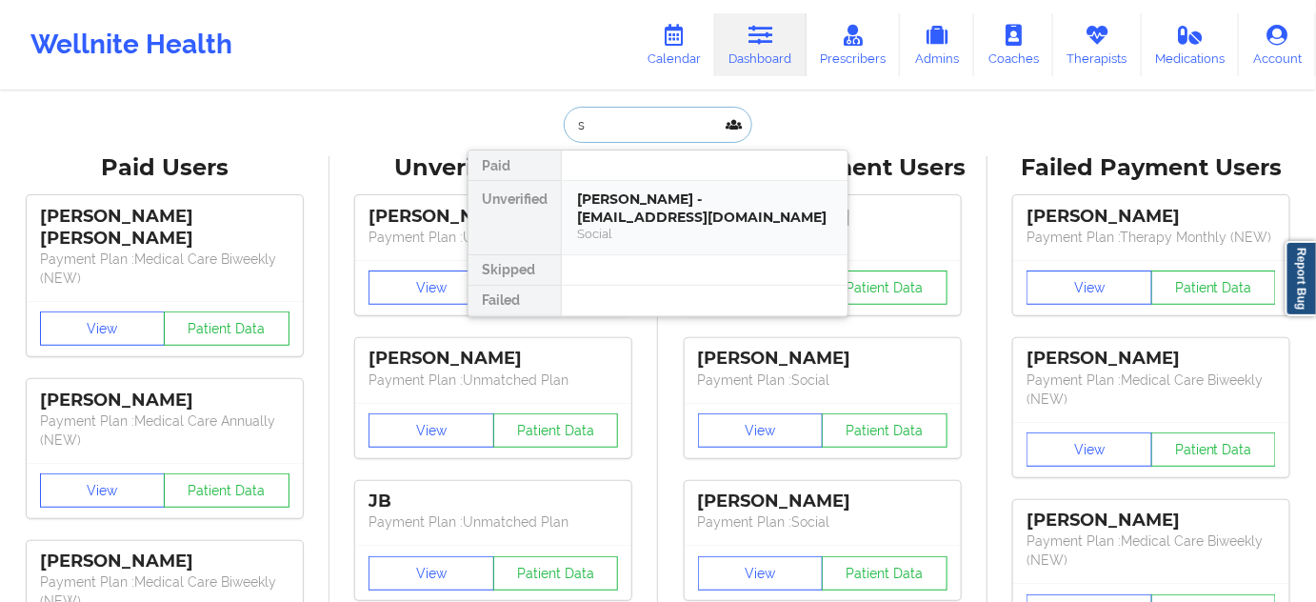
click at [640, 186] on div "[PERSON_NAME] - [EMAIL_ADDRESS][DOMAIN_NAME] Social" at bounding box center [705, 217] width 286 height 73
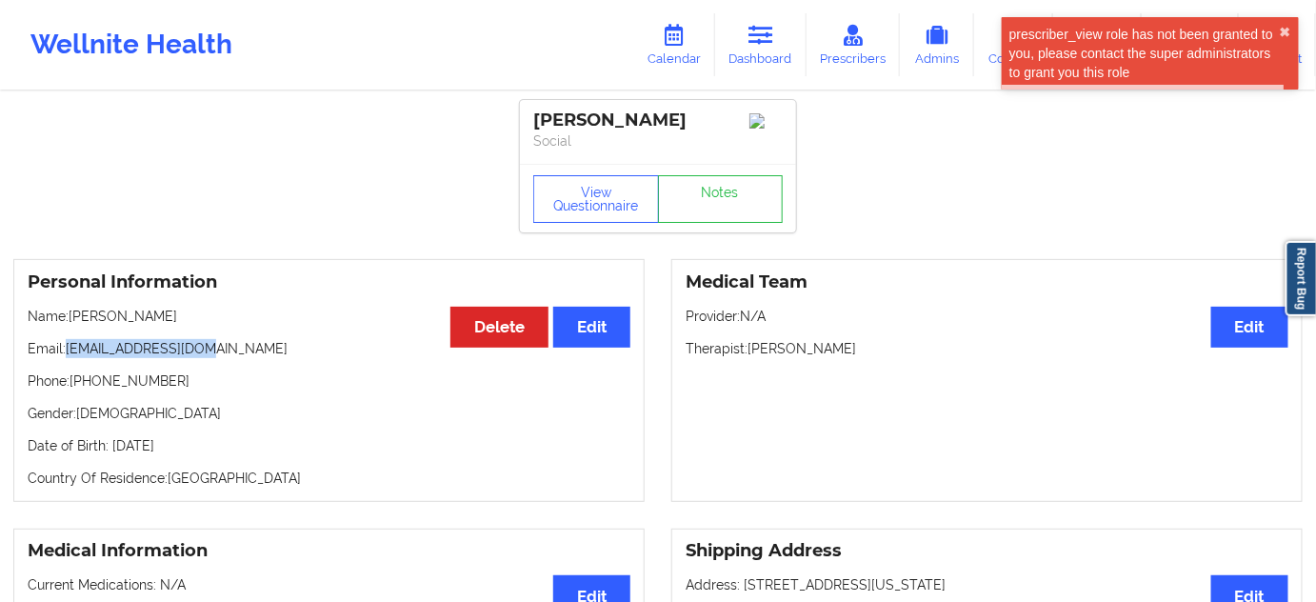
drag, startPoint x: 70, startPoint y: 352, endPoint x: 241, endPoint y: 346, distance: 171.5
click at [236, 347] on p "Email: [EMAIL_ADDRESS][DOMAIN_NAME]" at bounding box center [329, 348] width 603 height 19
copy p "[EMAIL_ADDRESS][DOMAIN_NAME]"
click at [625, 112] on div "[PERSON_NAME]" at bounding box center [658, 121] width 250 height 22
